Goal: Transaction & Acquisition: Purchase product/service

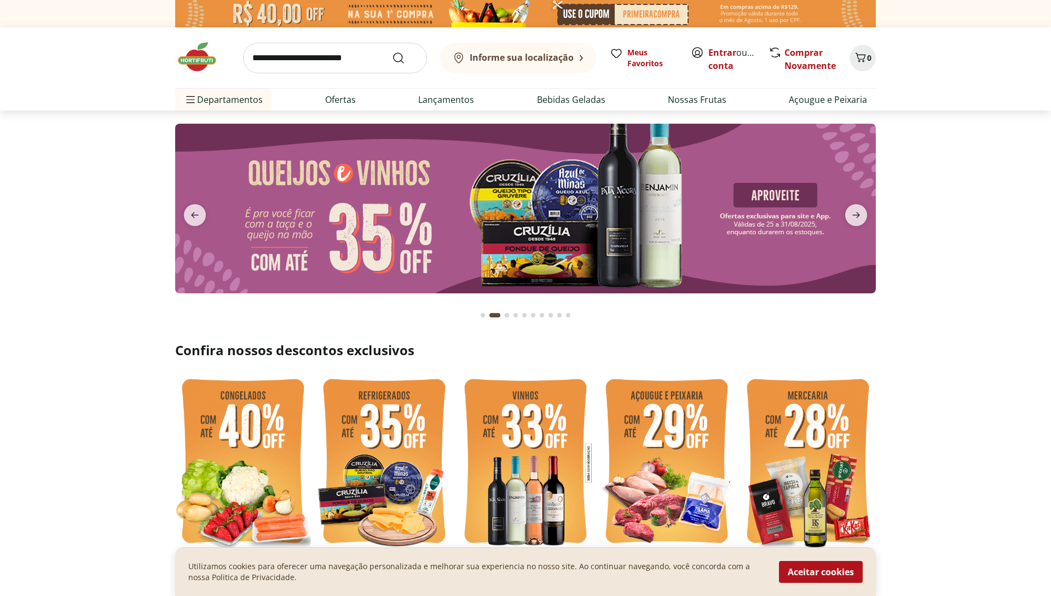
click at [532, 465] on img at bounding box center [525, 462] width 136 height 181
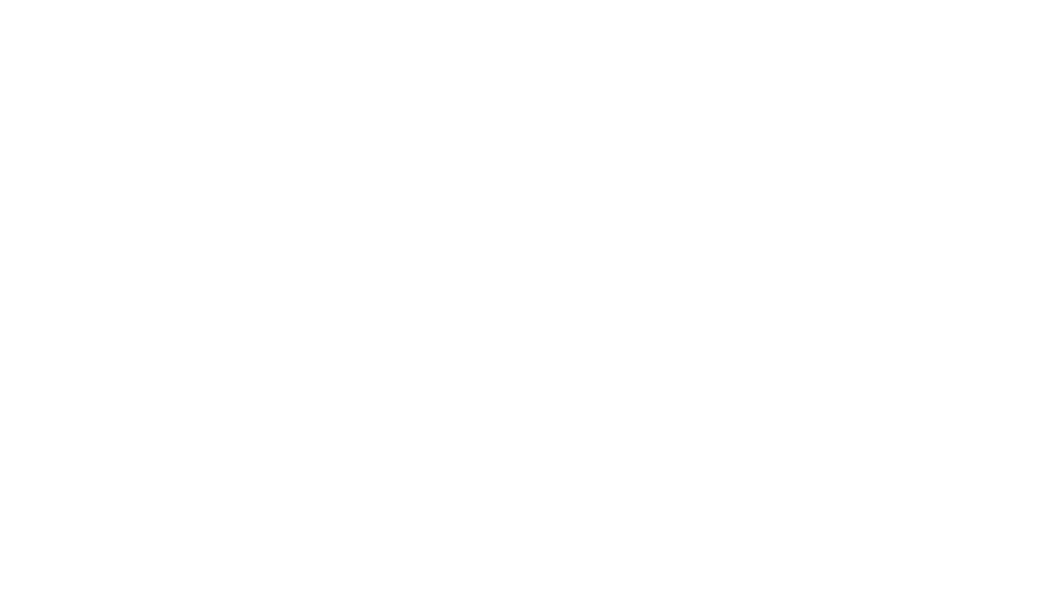
select select "**********"
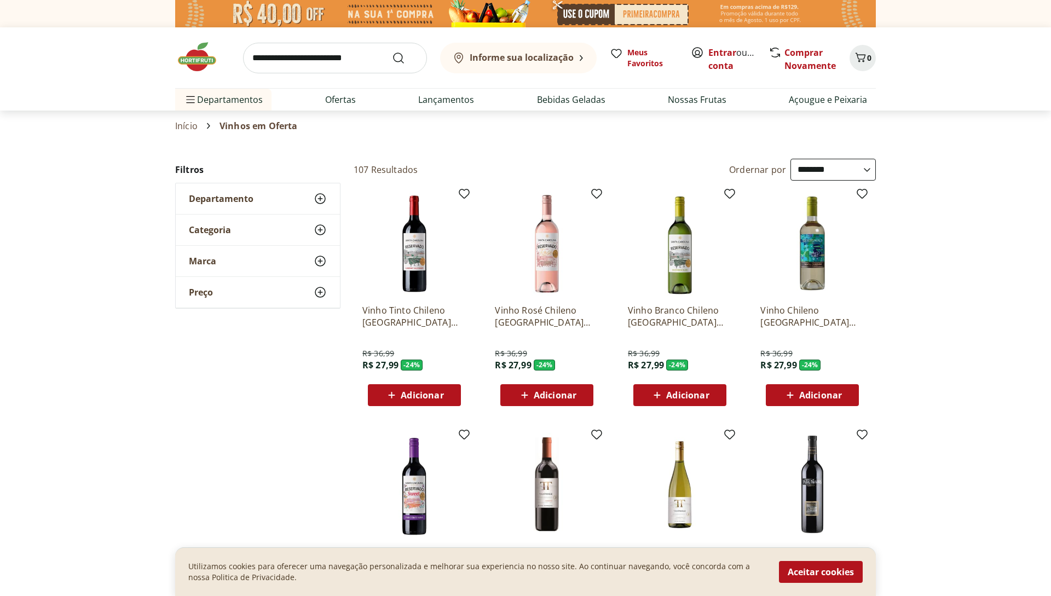
click at [866, 170] on select "**********" at bounding box center [832, 170] width 85 height 22
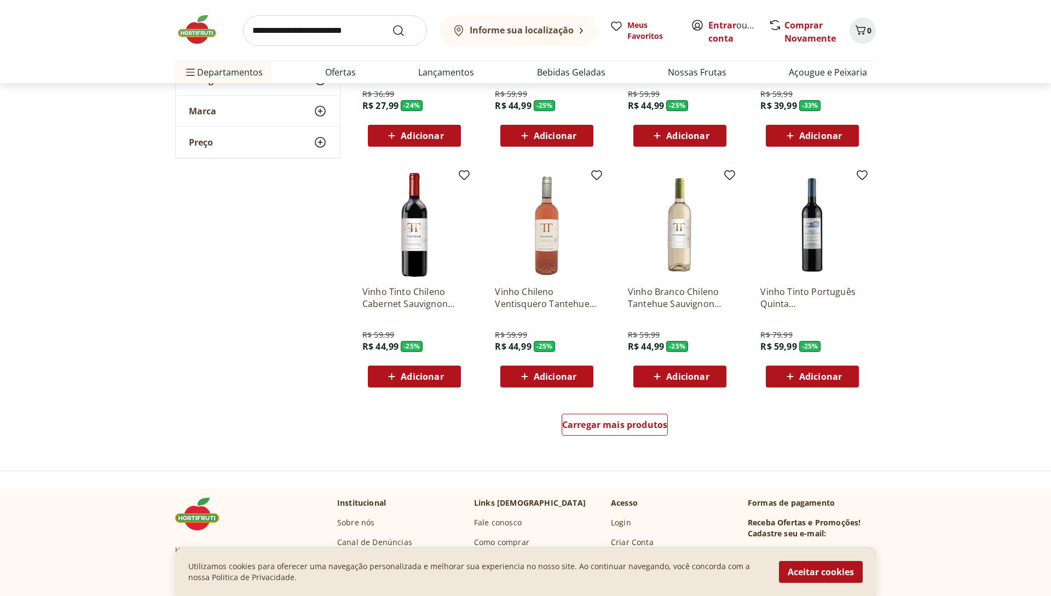
scroll to position [515, 0]
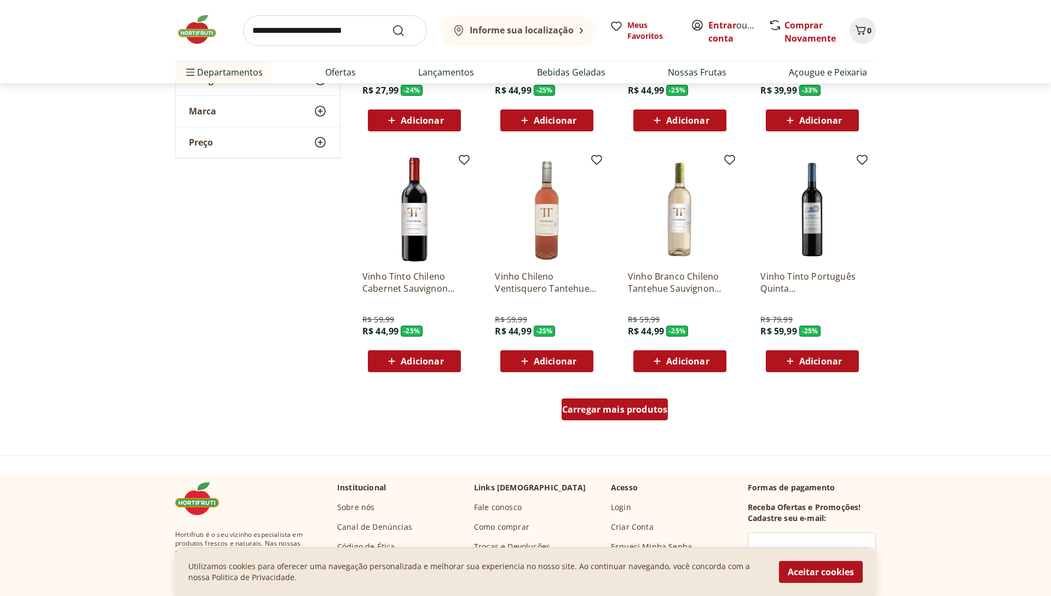
click at [624, 405] on span "Carregar mais produtos" at bounding box center [615, 409] width 106 height 9
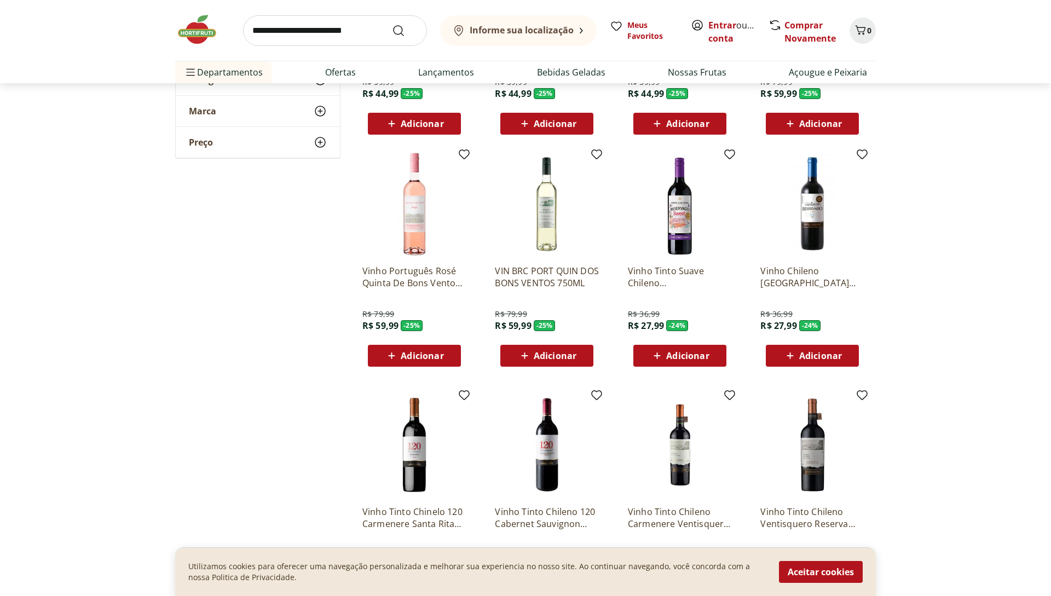
scroll to position [755, 0]
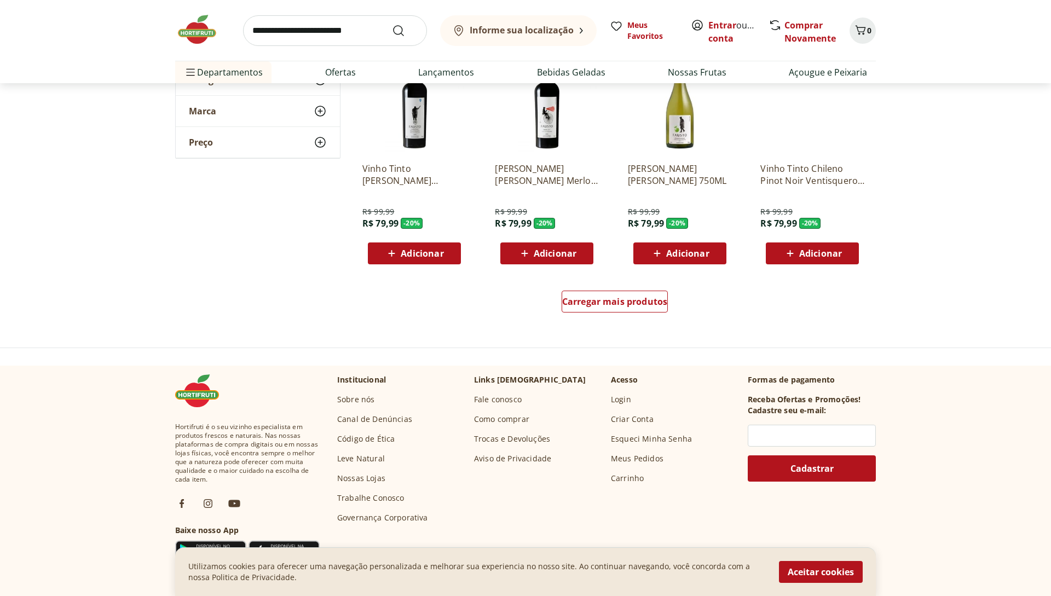
scroll to position [1336, 0]
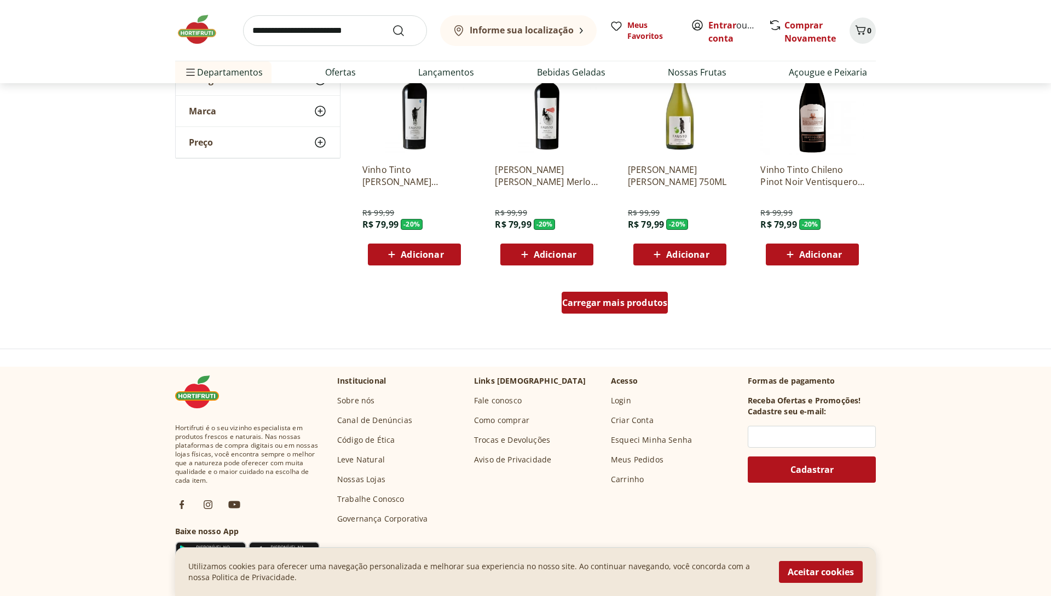
click at [621, 299] on span "Carregar mais produtos" at bounding box center [615, 302] width 106 height 9
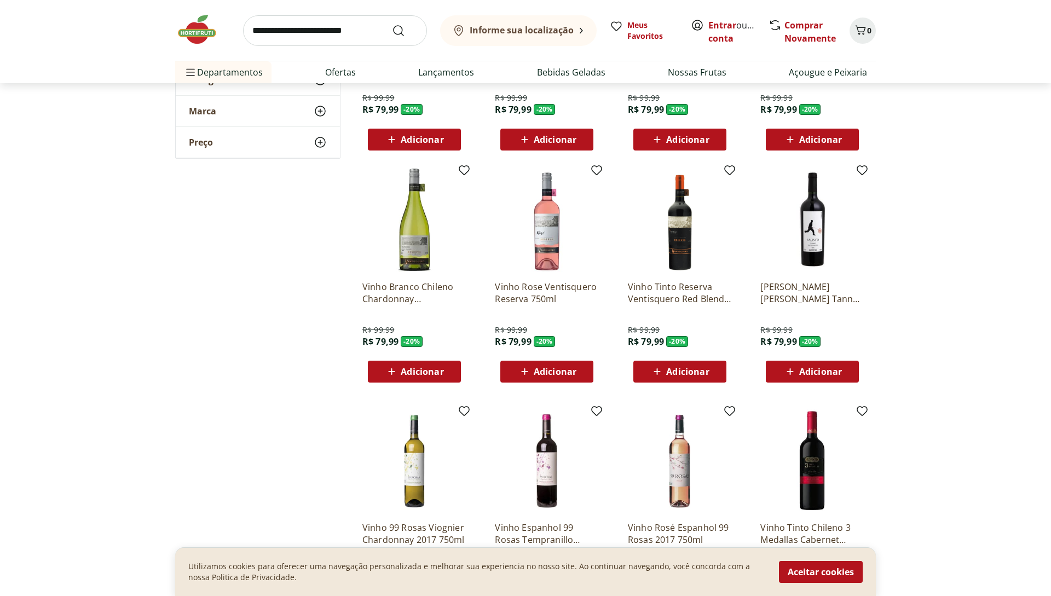
scroll to position [1453, 0]
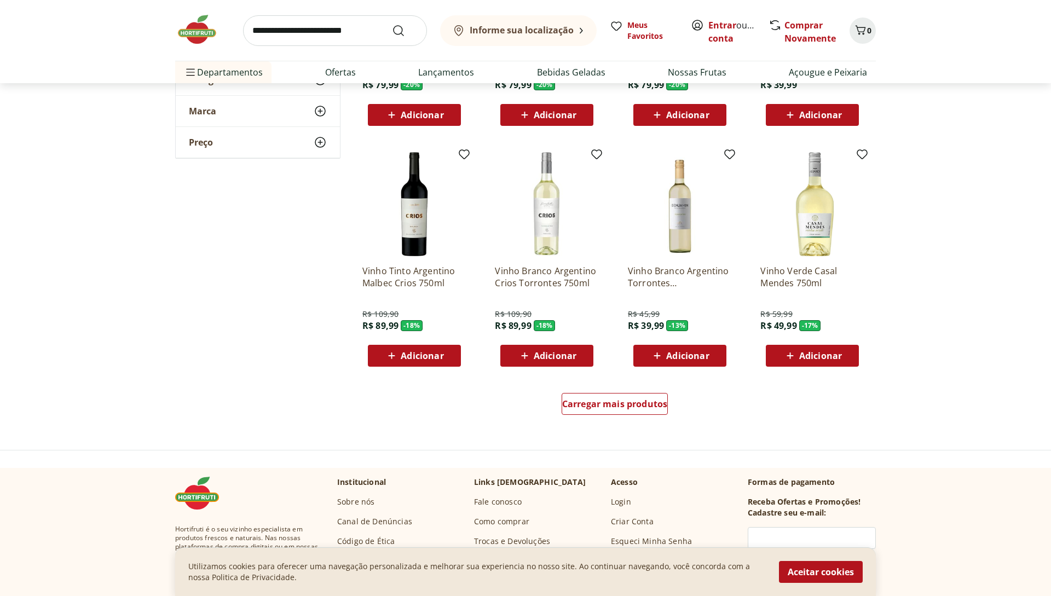
scroll to position [1946, 0]
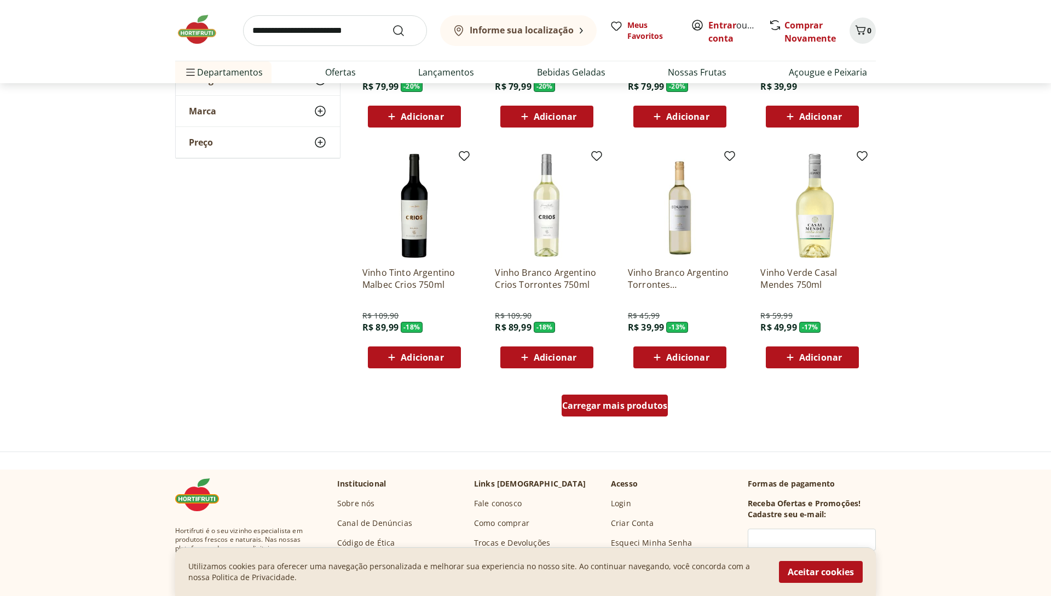
click at [604, 407] on span "Carregar mais produtos" at bounding box center [615, 405] width 106 height 9
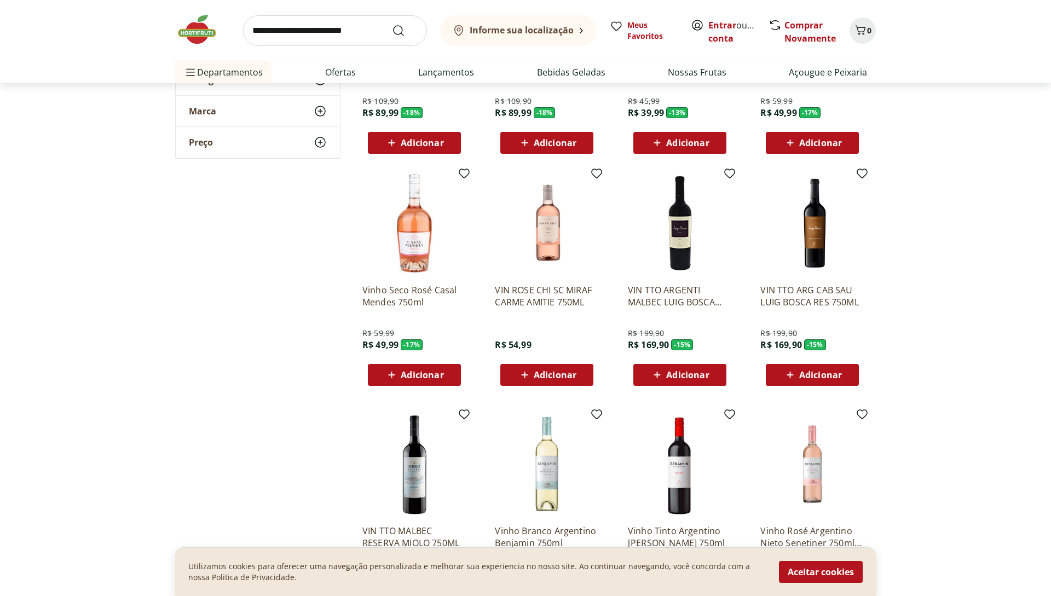
scroll to position [2132, 0]
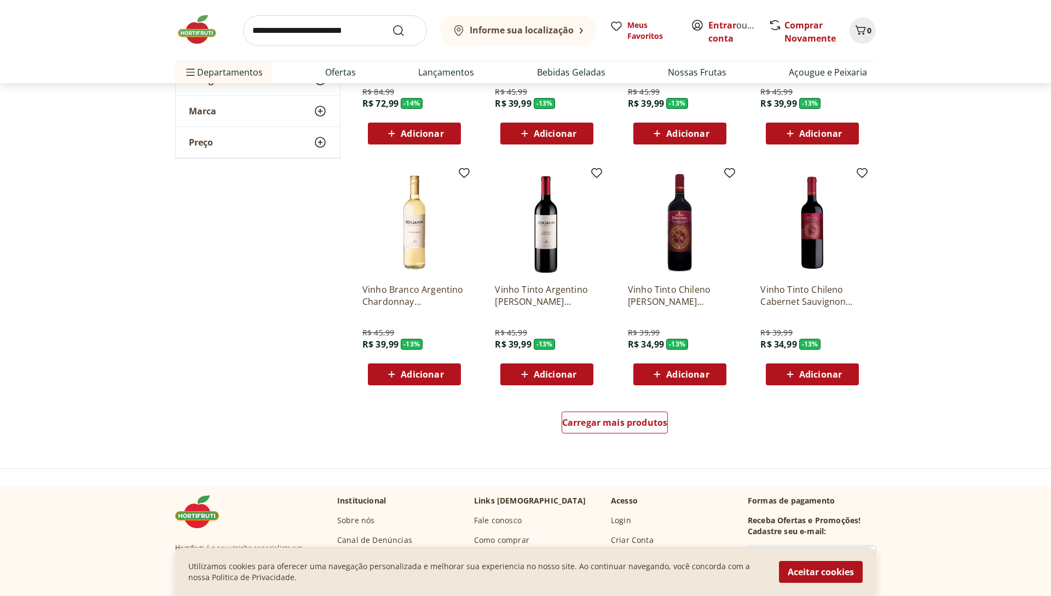
scroll to position [2650, 0]
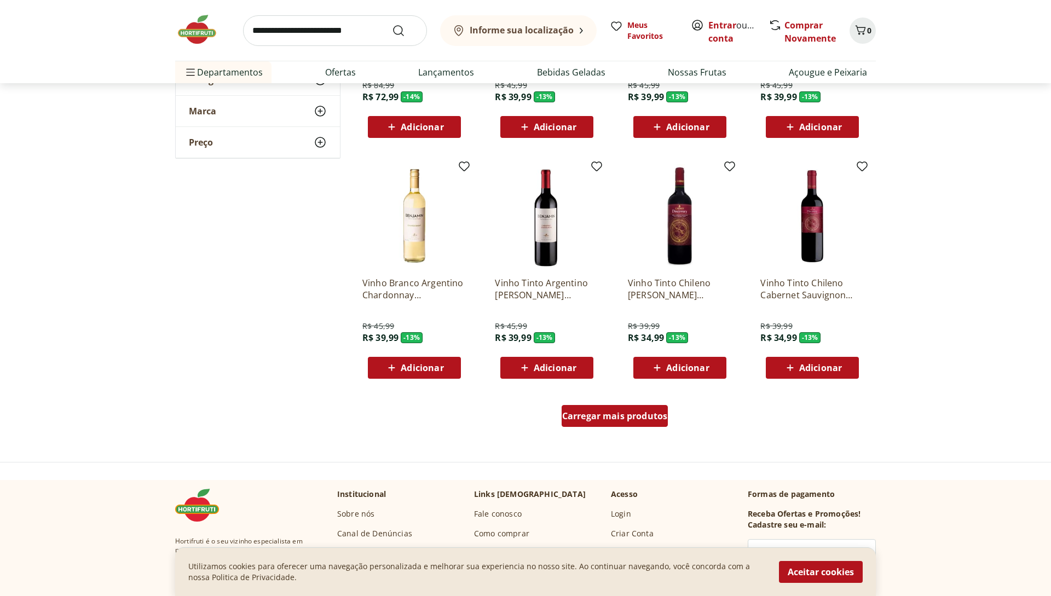
click at [595, 419] on span "Carregar mais produtos" at bounding box center [615, 416] width 106 height 9
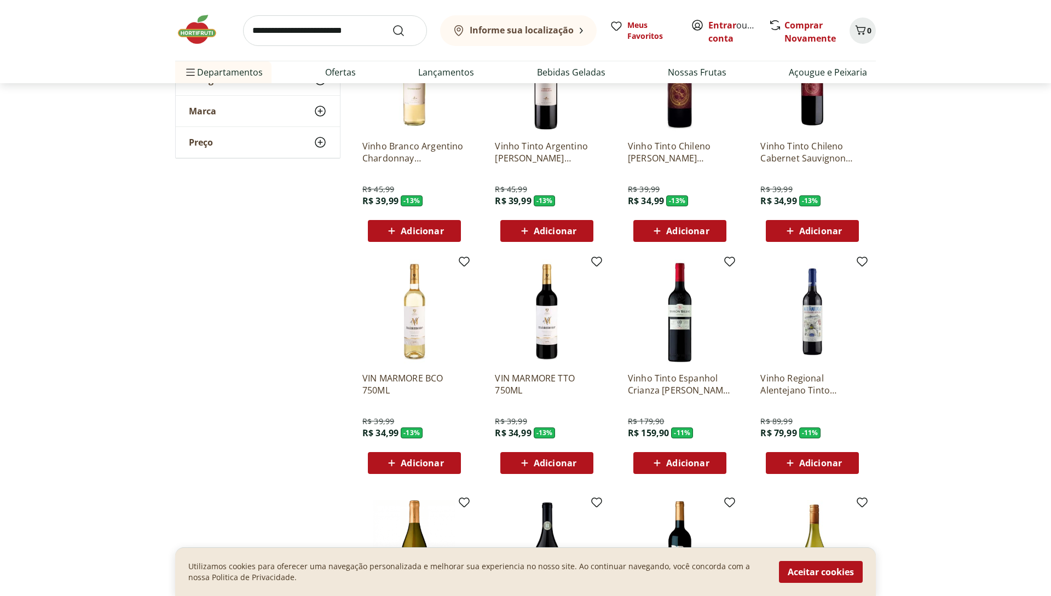
scroll to position [2787, 0]
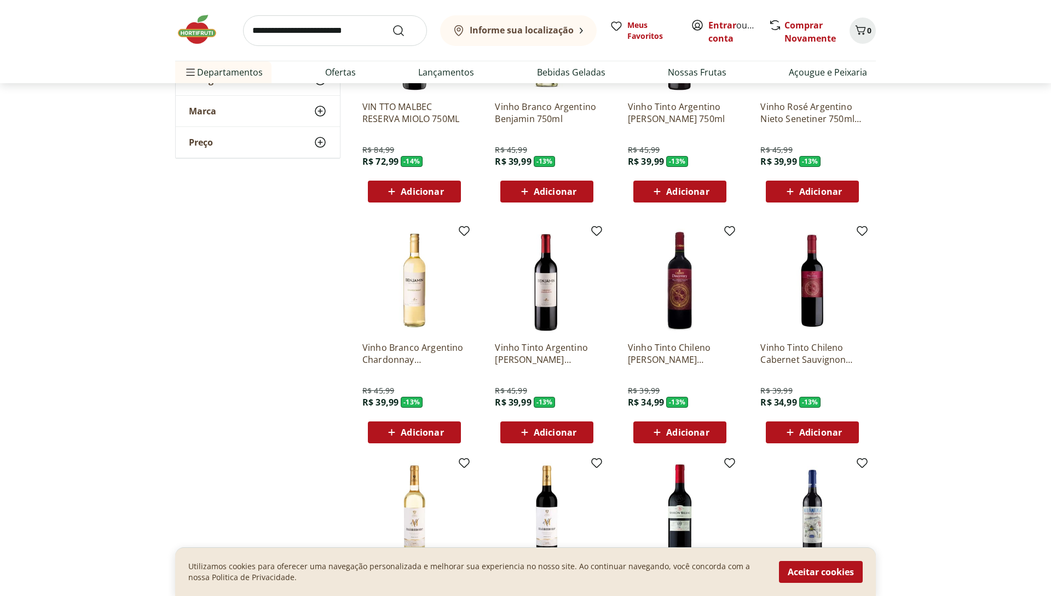
scroll to position [2584, 0]
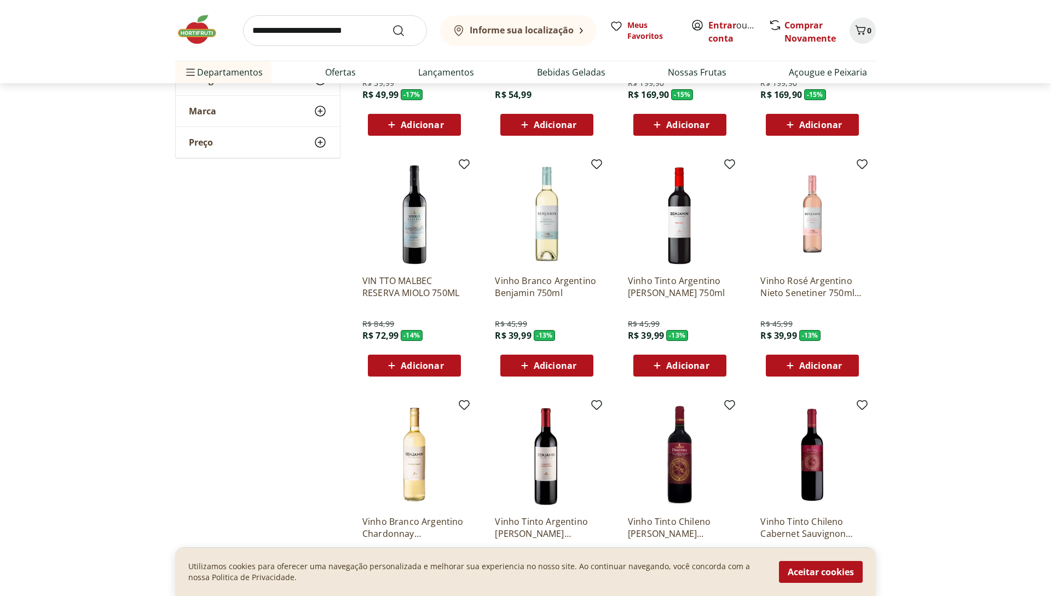
scroll to position [2410, 0]
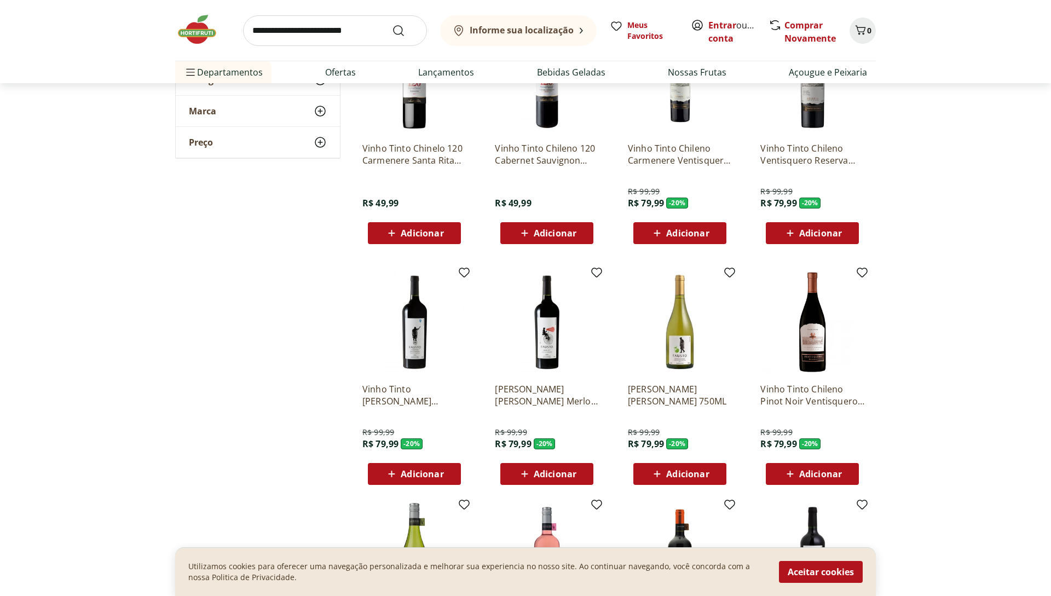
scroll to position [1114, 0]
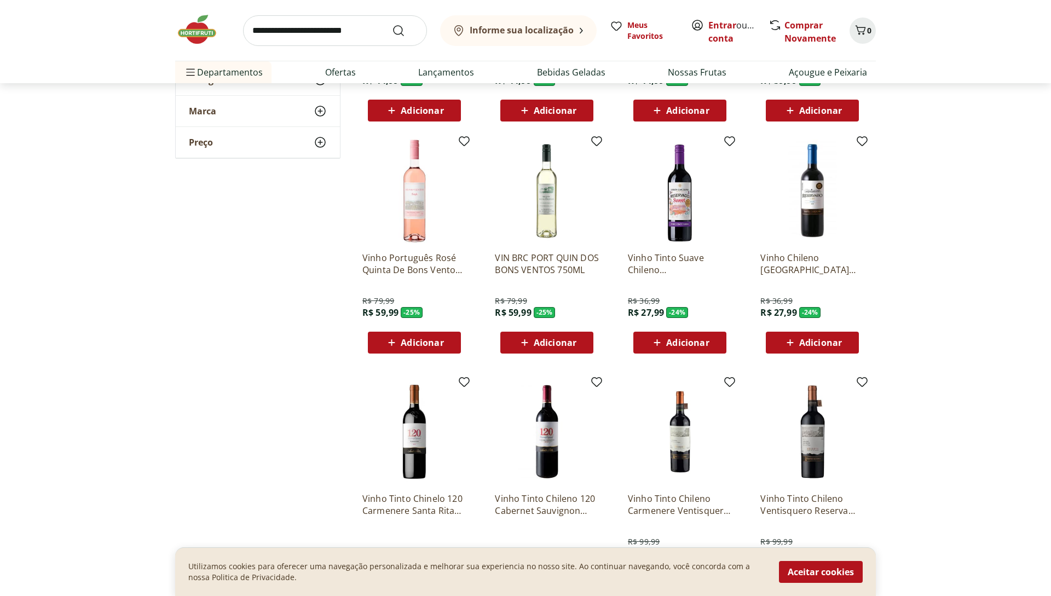
scroll to position [768, 0]
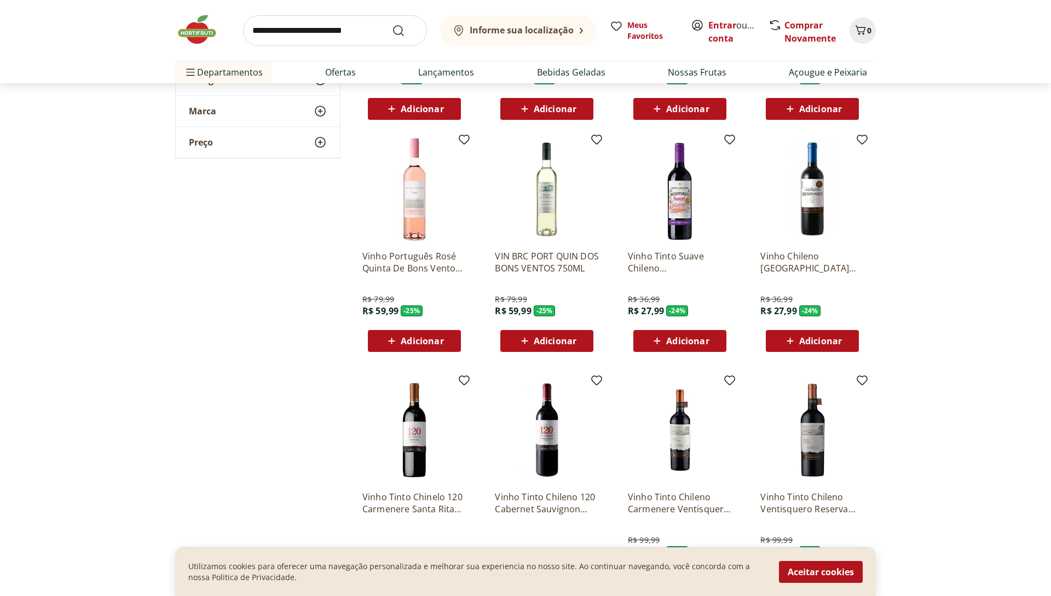
click at [720, 4] on div "Informe sua localização Meus Favoritos Entrar ou Criar conta Comprar Novamente 0" at bounding box center [525, 30] width 700 height 61
